Goal: Navigation & Orientation: Find specific page/section

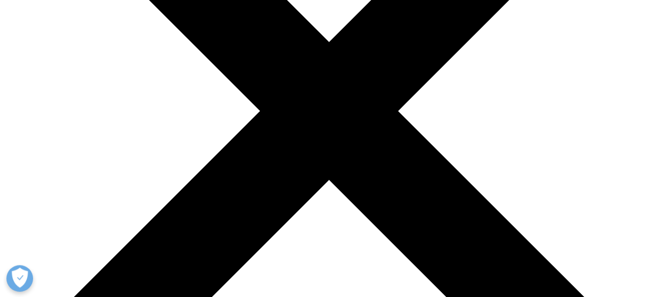
scroll to position [106, 0]
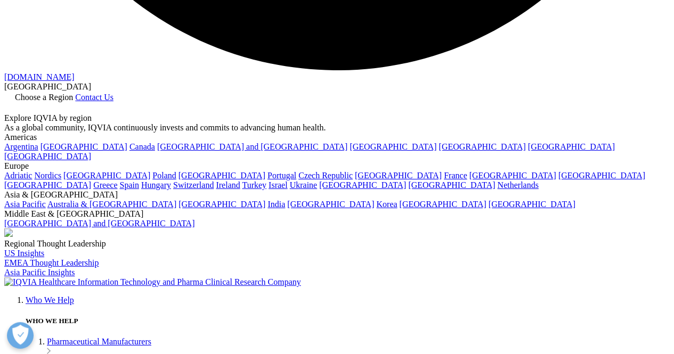
scroll to position [1809, 0]
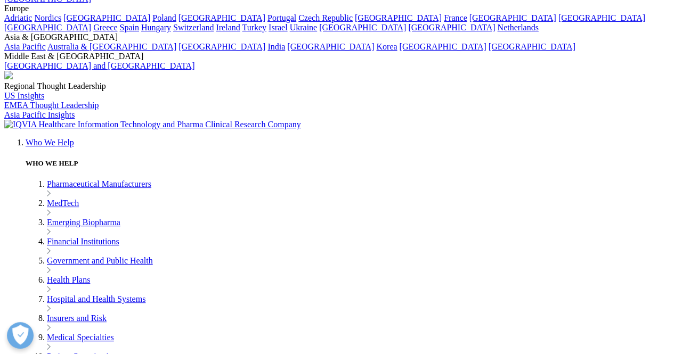
scroll to position [2235, 0]
